Goal: Find specific page/section: Find specific page/section

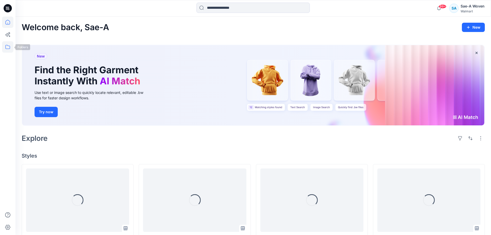
click at [6, 48] on icon at bounding box center [7, 47] width 5 height 4
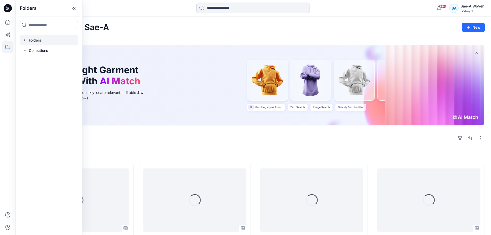
click at [44, 40] on div at bounding box center [49, 40] width 59 height 10
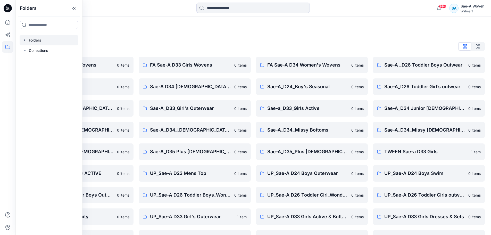
click at [180, 33] on div "Folders" at bounding box center [252, 26] width 475 height 20
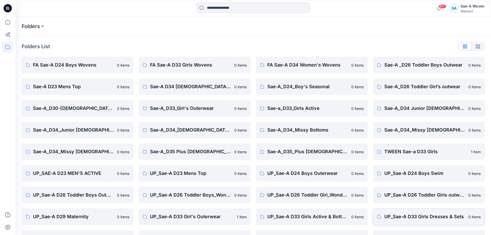
click at [410, 218] on p "UP_Sae-A D33 Girls Dresses & Sets" at bounding box center [424, 216] width 81 height 7
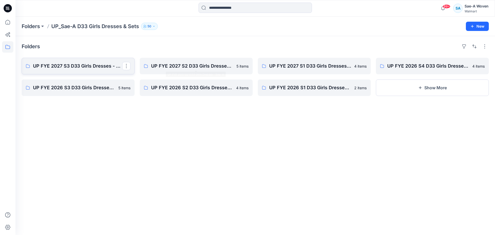
click at [93, 65] on p "UP FYE 2027 S3 D33 Girls Dresses - Sae-A" at bounding box center [77, 65] width 89 height 7
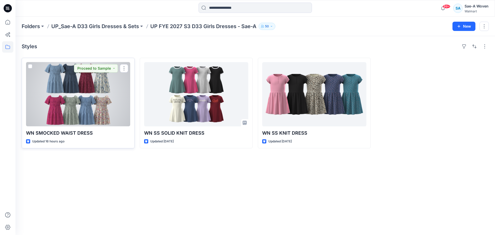
click at [80, 116] on div at bounding box center [78, 94] width 104 height 64
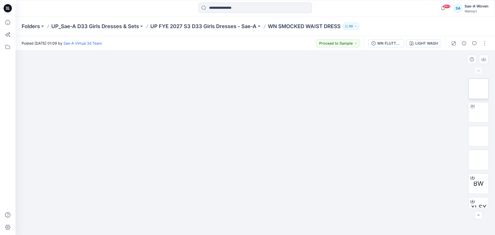
click at [478, 89] on img at bounding box center [478, 89] width 0 height 0
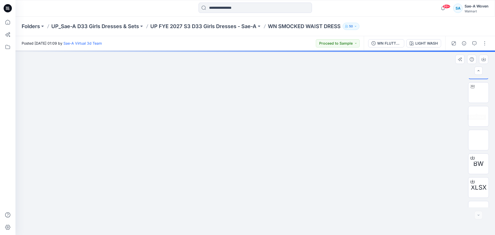
scroll to position [34, 0]
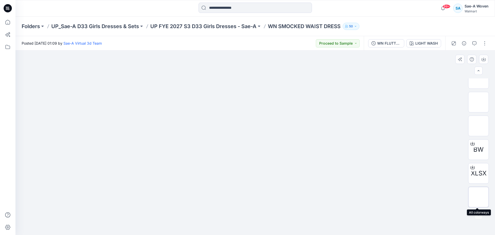
click at [478, 197] on img at bounding box center [478, 197] width 0 height 0
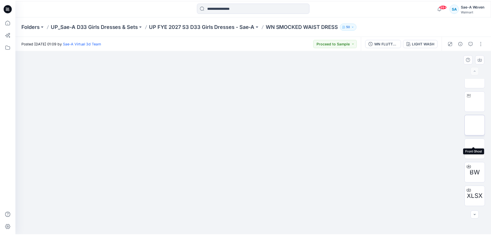
scroll to position [0, 0]
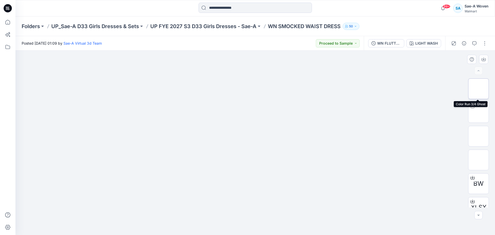
click at [478, 89] on img at bounding box center [478, 89] width 0 height 0
click at [95, 27] on p "UP_Sae-A D33 Girls Dresses & Sets" at bounding box center [95, 26] width 88 height 7
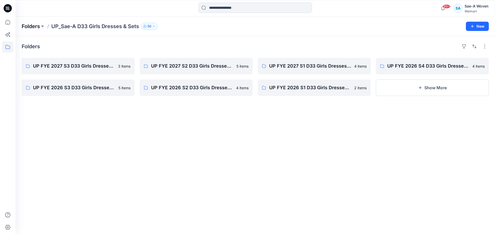
click at [32, 29] on p "Folders" at bounding box center [31, 26] width 18 height 7
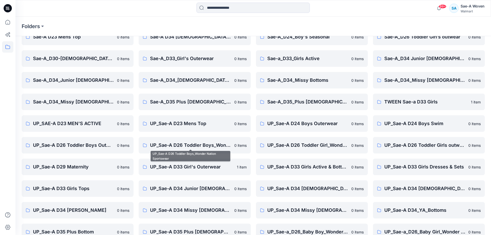
scroll to position [61, 0]
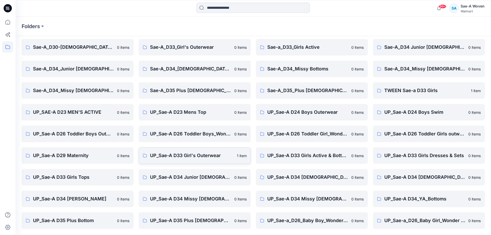
click at [208, 155] on p "UP_Sae-A D33 Girl's Outerwear" at bounding box center [191, 155] width 83 height 7
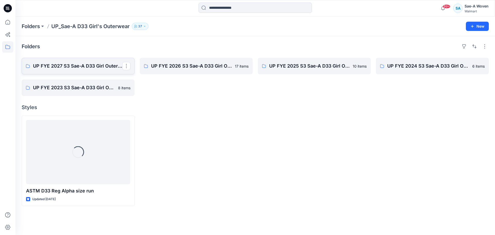
click at [93, 69] on p "UP FYE 2027 S3 Sae-A D33 Girl Outerwear - OZARK TRAIL" at bounding box center [77, 65] width 89 height 7
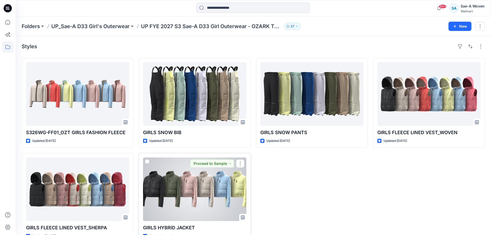
click at [208, 189] on div at bounding box center [194, 189] width 103 height 64
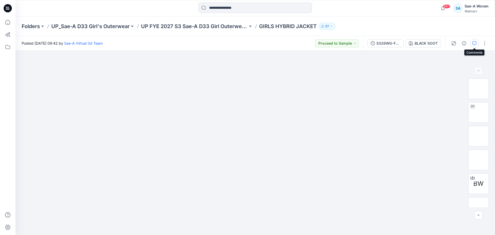
click at [476, 43] on icon "button" at bounding box center [474, 43] width 4 height 4
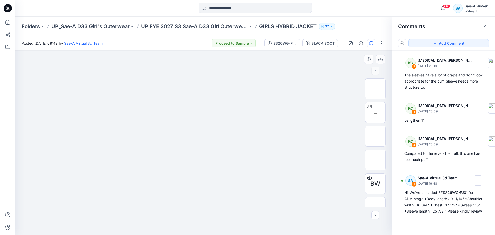
click at [140, 65] on img at bounding box center [204, 65] width 258 height 0
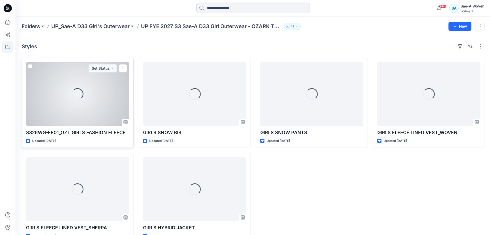
click at [88, 100] on div "Loading..." at bounding box center [77, 94] width 103 height 64
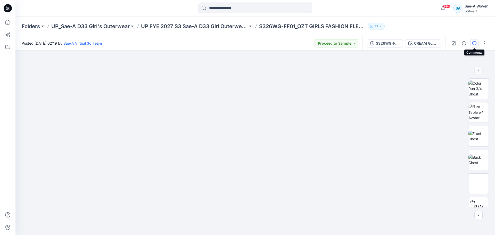
click at [476, 45] on button "button" at bounding box center [474, 43] width 8 height 8
